Goal: Task Accomplishment & Management: Manage account settings

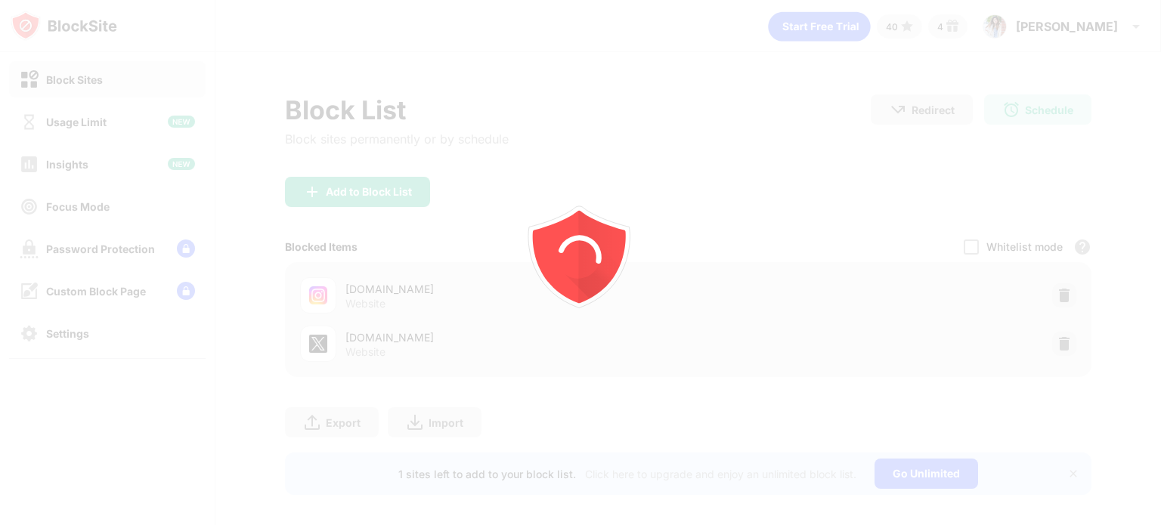
click at [961, 246] on div at bounding box center [580, 262] width 1161 height 525
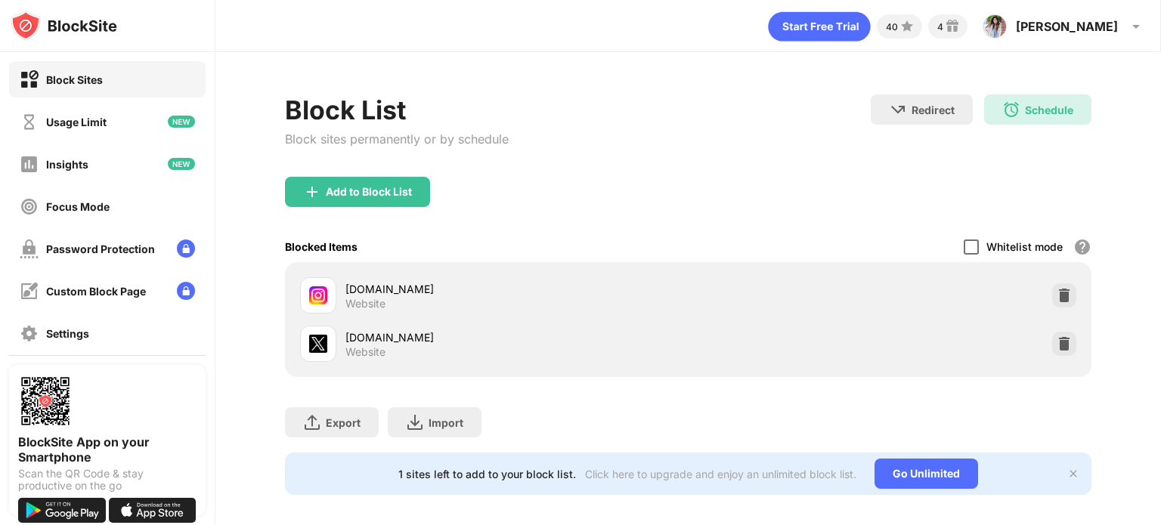
click at [964, 246] on div at bounding box center [971, 247] width 15 height 15
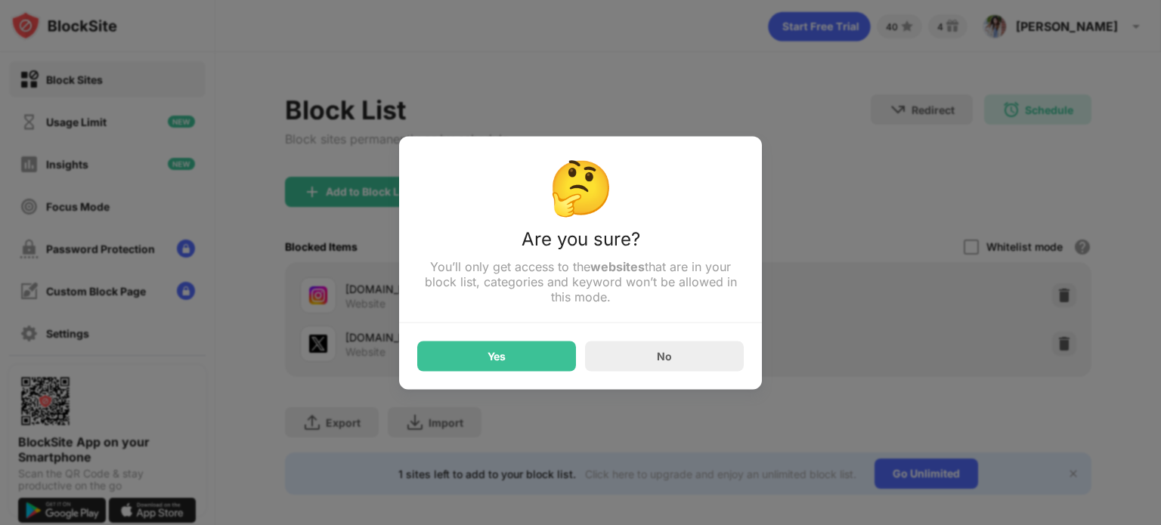
click at [481, 351] on div "Yes" at bounding box center [496, 356] width 159 height 30
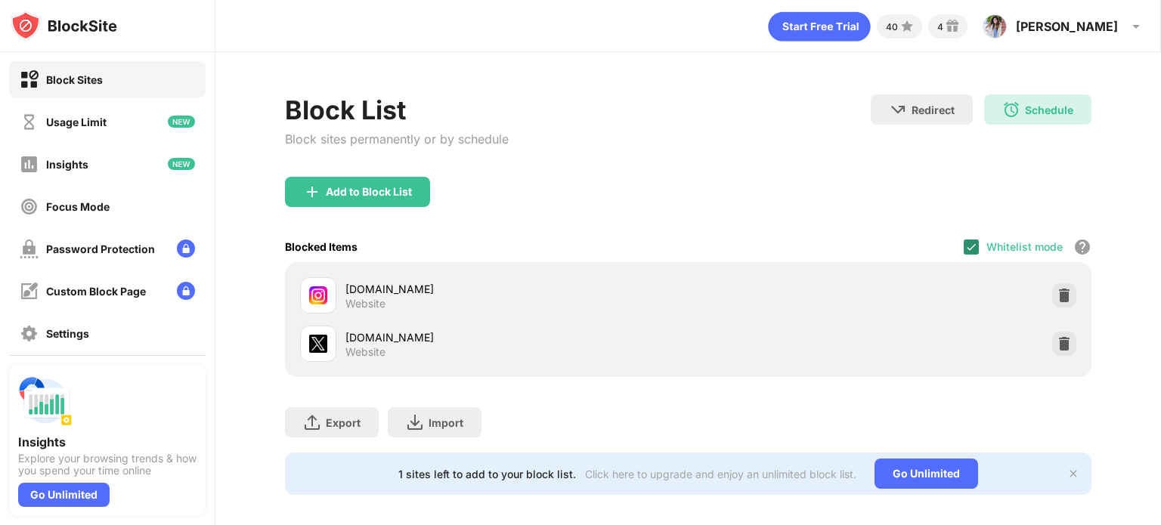
click at [965, 250] on img at bounding box center [971, 247] width 12 height 12
click at [967, 245] on div at bounding box center [971, 247] width 15 height 15
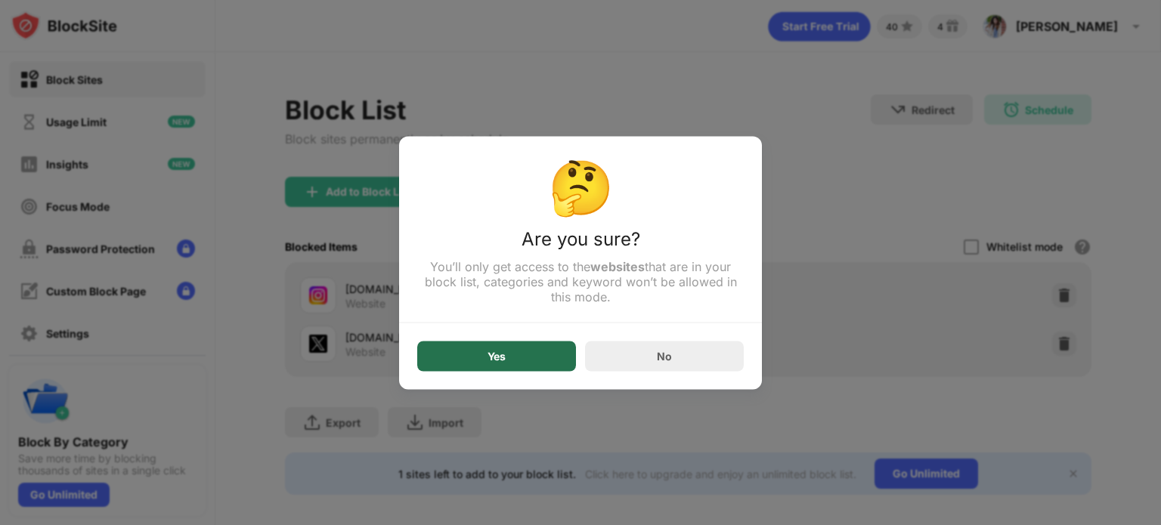
click at [541, 350] on div "Yes" at bounding box center [496, 356] width 159 height 30
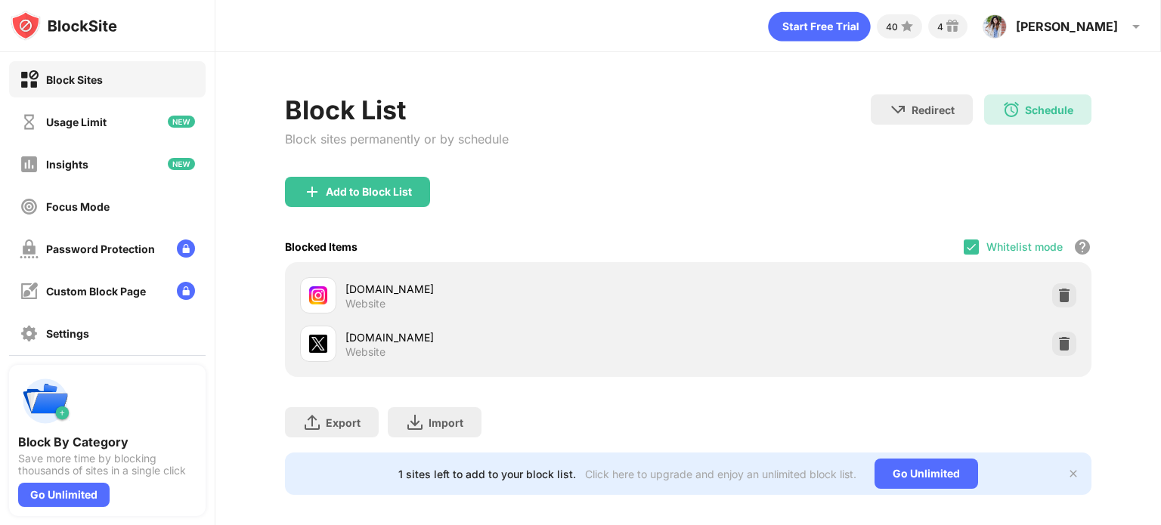
click at [965, 249] on img at bounding box center [971, 247] width 12 height 12
